Goal: Transaction & Acquisition: Purchase product/service

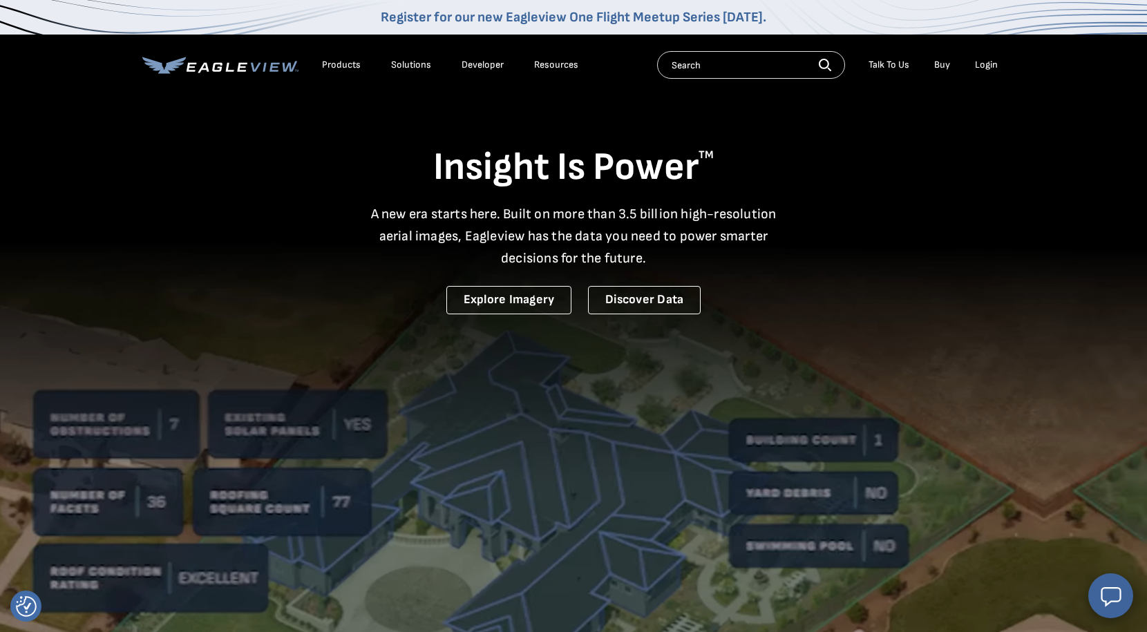
click at [994, 66] on div "Login" at bounding box center [986, 65] width 23 height 12
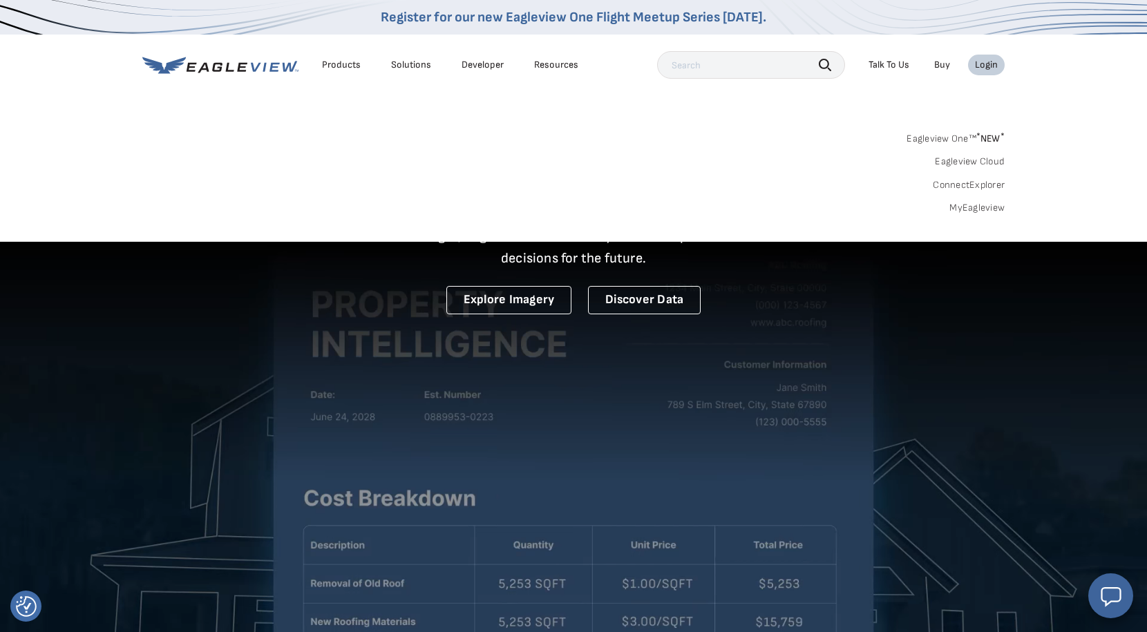
click at [983, 205] on link "MyEagleview" at bounding box center [976, 208] width 55 height 12
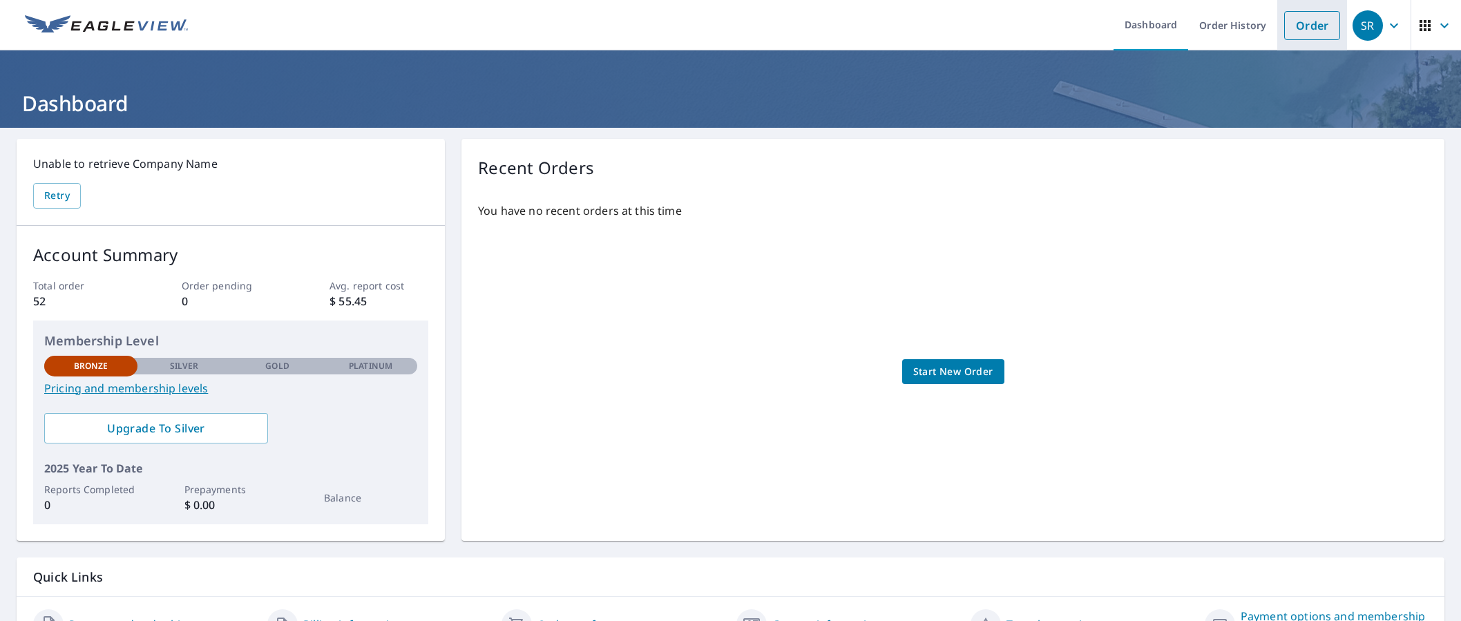
drag, startPoint x: 1296, startPoint y: 19, endPoint x: 1300, endPoint y: 46, distance: 27.3
click at [1296, 19] on link "Order" at bounding box center [1313, 25] width 56 height 29
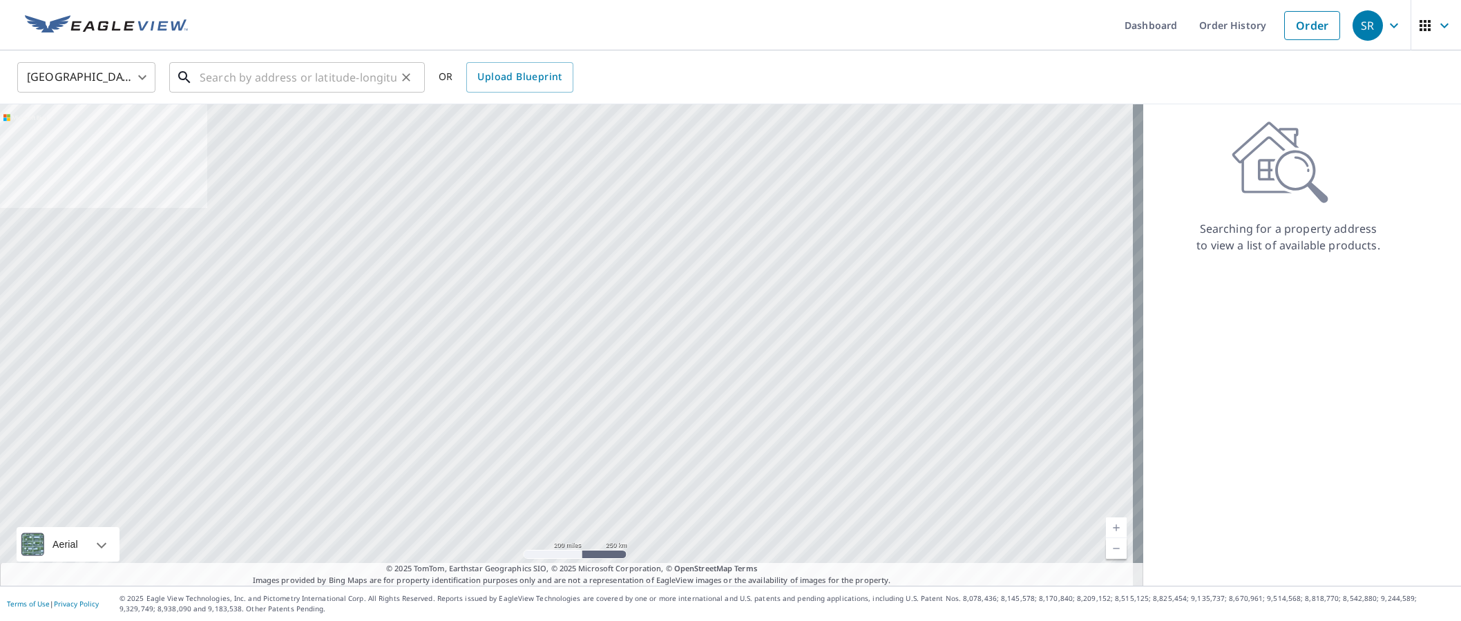
click at [308, 75] on input "text" at bounding box center [298, 77] width 197 height 39
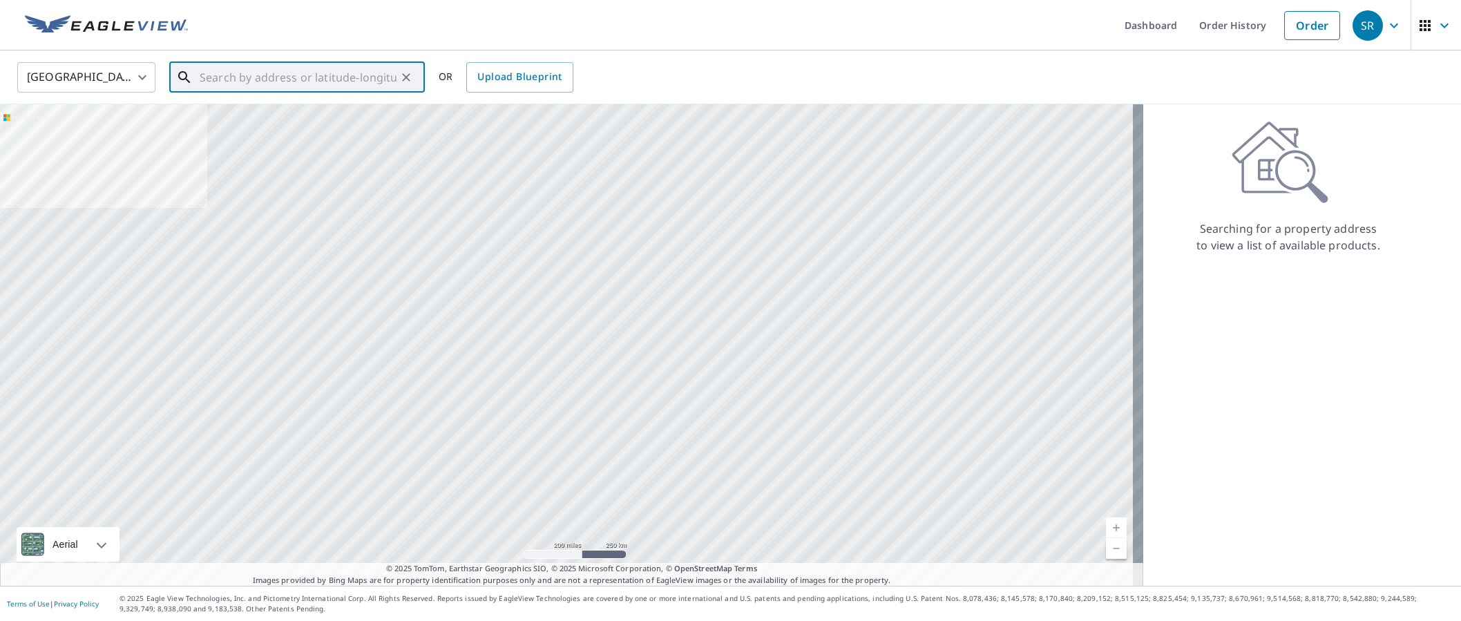
paste input "7203 Hager Way Orlando, FL 32822"
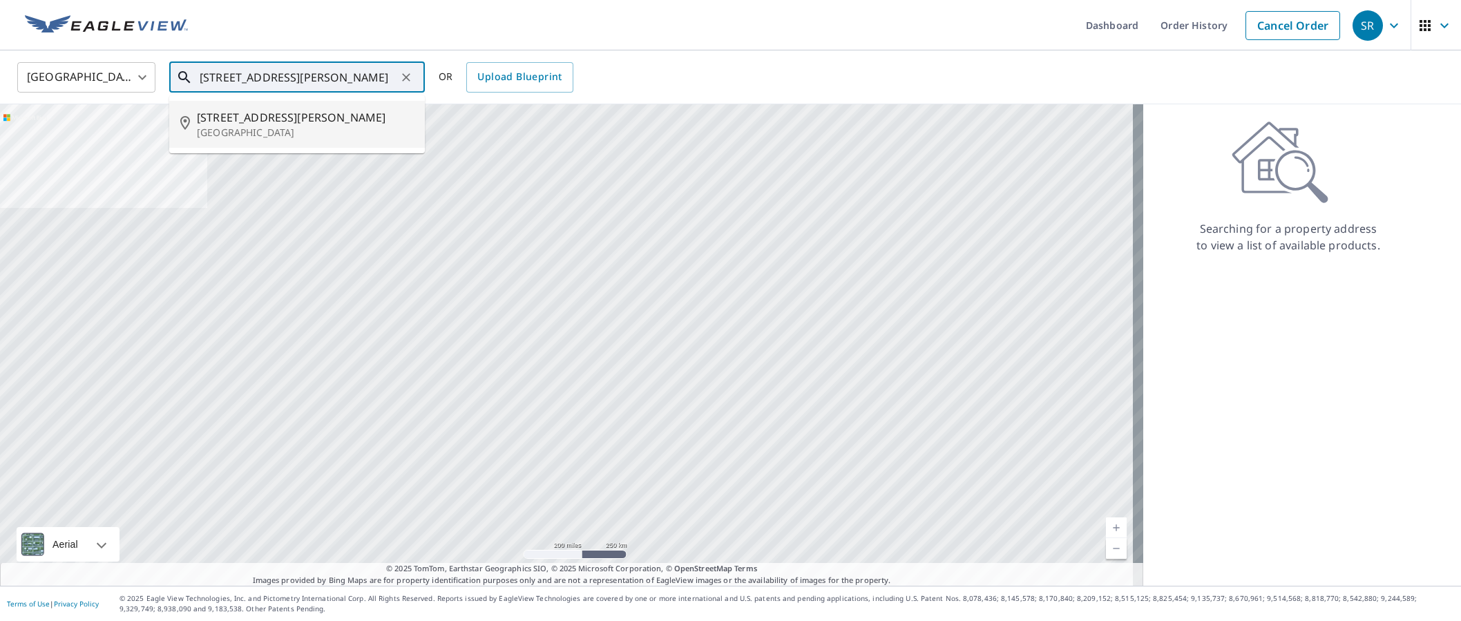
click at [257, 110] on span "7203 Hager Way" at bounding box center [305, 117] width 217 height 17
type input "7203 Hager Way Orlando, FL 32822"
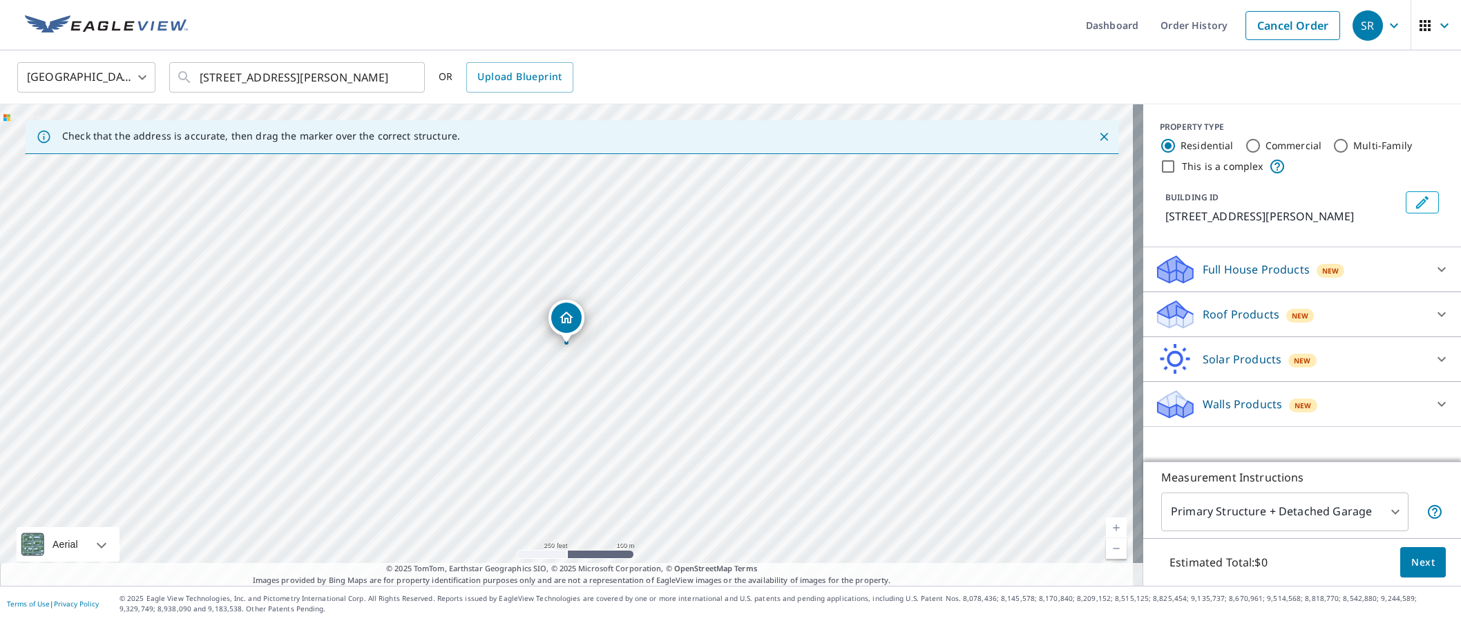
click at [1211, 308] on p "Roof Products" at bounding box center [1241, 314] width 77 height 17
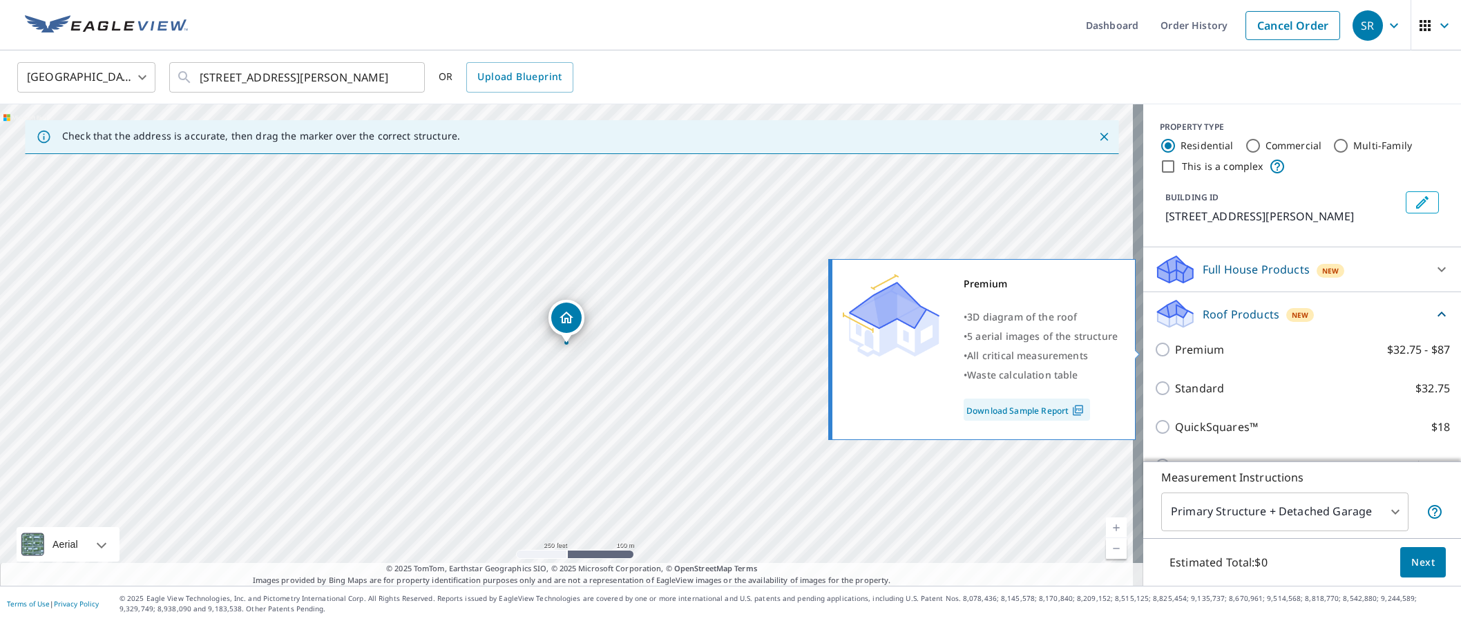
click at [1176, 351] on p "Premium" at bounding box center [1199, 349] width 49 height 17
click at [1175, 351] on input "Premium $32.75 - $87" at bounding box center [1165, 349] width 21 height 17
checkbox input "true"
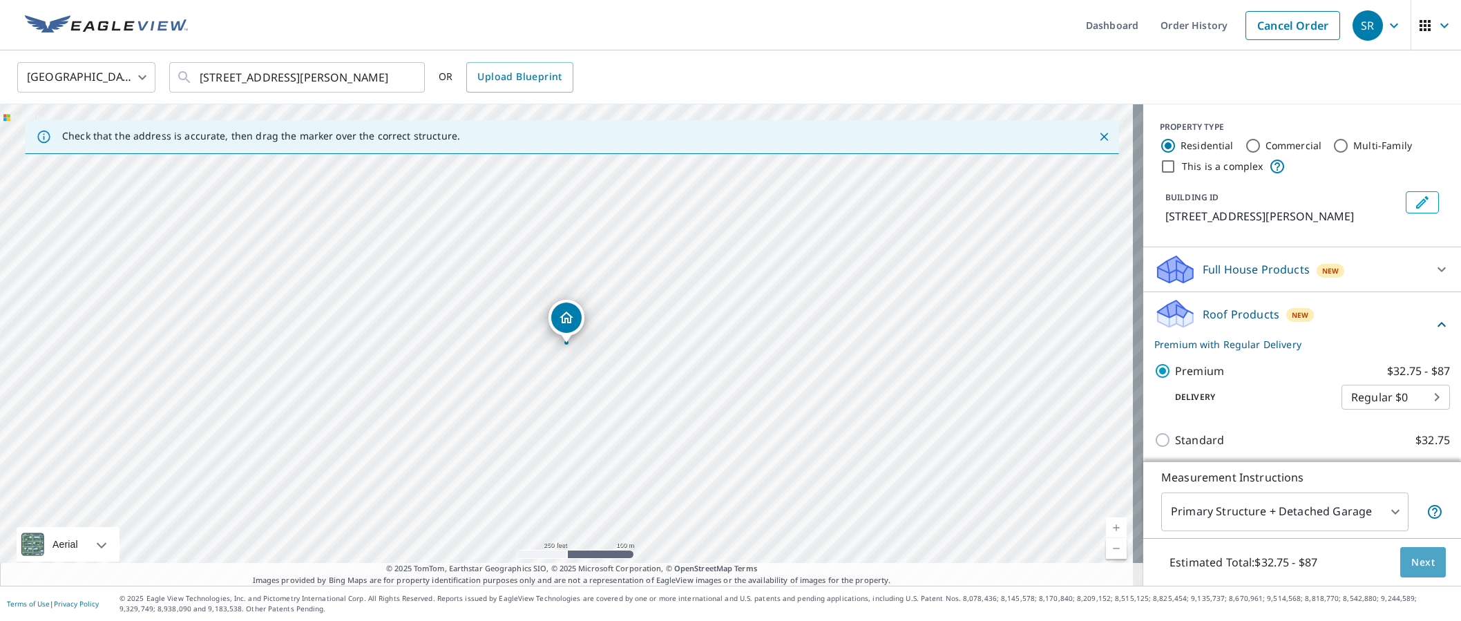
click at [1412, 567] on span "Next" at bounding box center [1423, 562] width 23 height 17
